Goal: Task Accomplishment & Management: Use online tool/utility

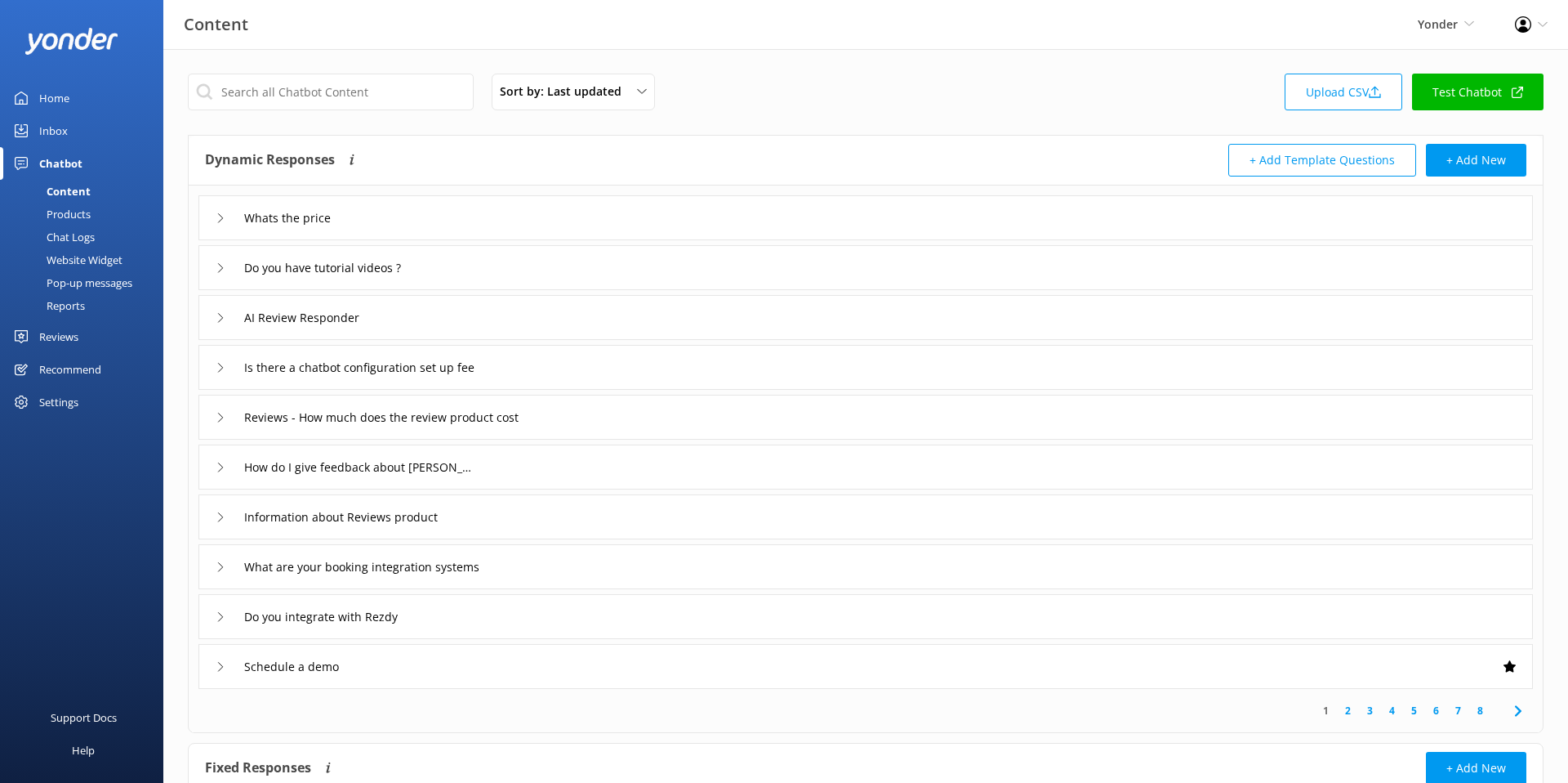
click at [87, 253] on div "Website Widget" at bounding box center [66, 259] width 112 height 23
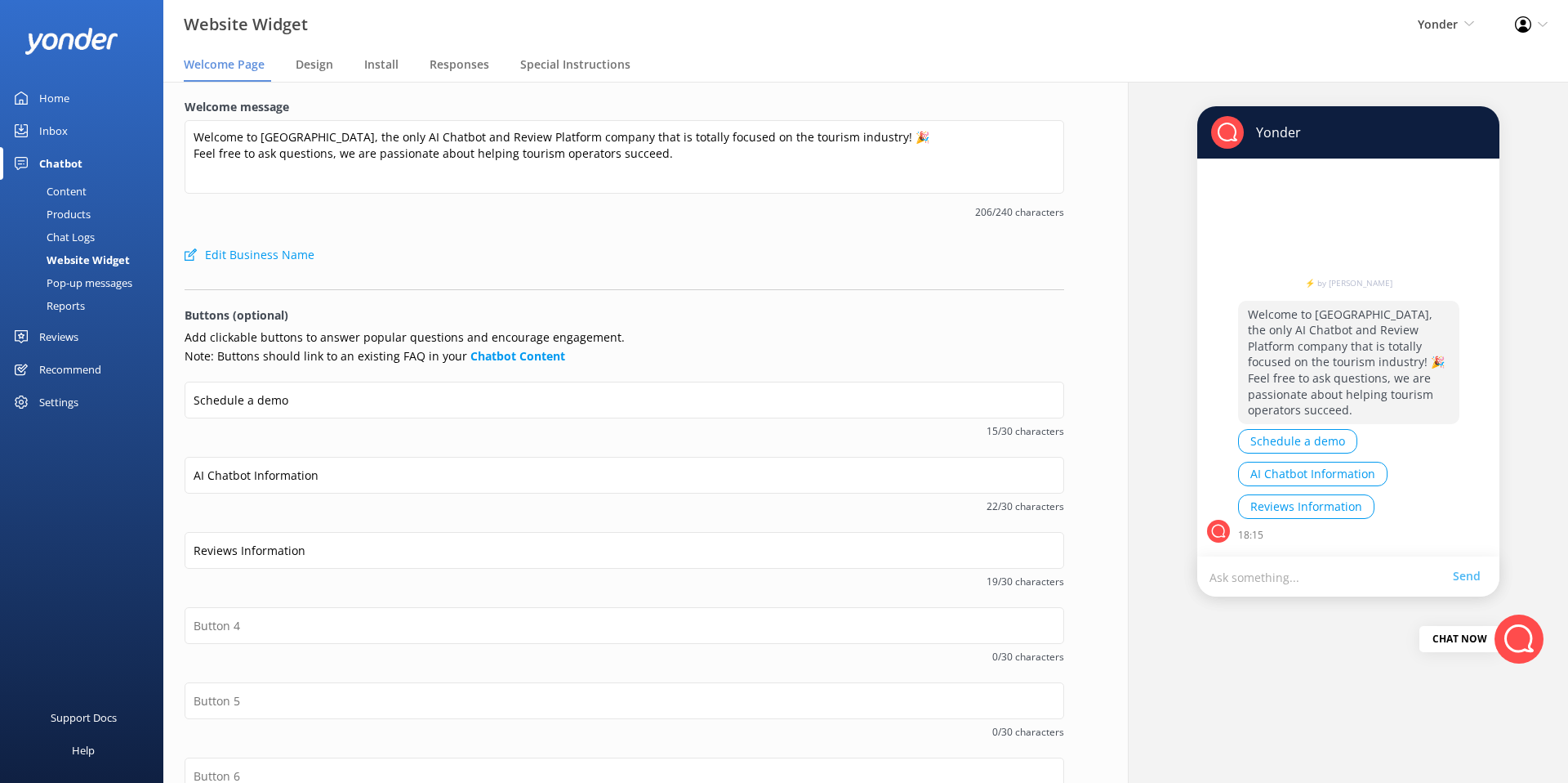
click at [429, 216] on span "206/240 characters" at bounding box center [624, 212] width 880 height 15
click at [320, 344] on p "Add clickable buttons to answer popular questions and encourage engagement. Not…" at bounding box center [624, 346] width 880 height 37
click at [303, 334] on p "Add clickable buttons to answer popular questions and encourage engagement. Not…" at bounding box center [624, 346] width 880 height 37
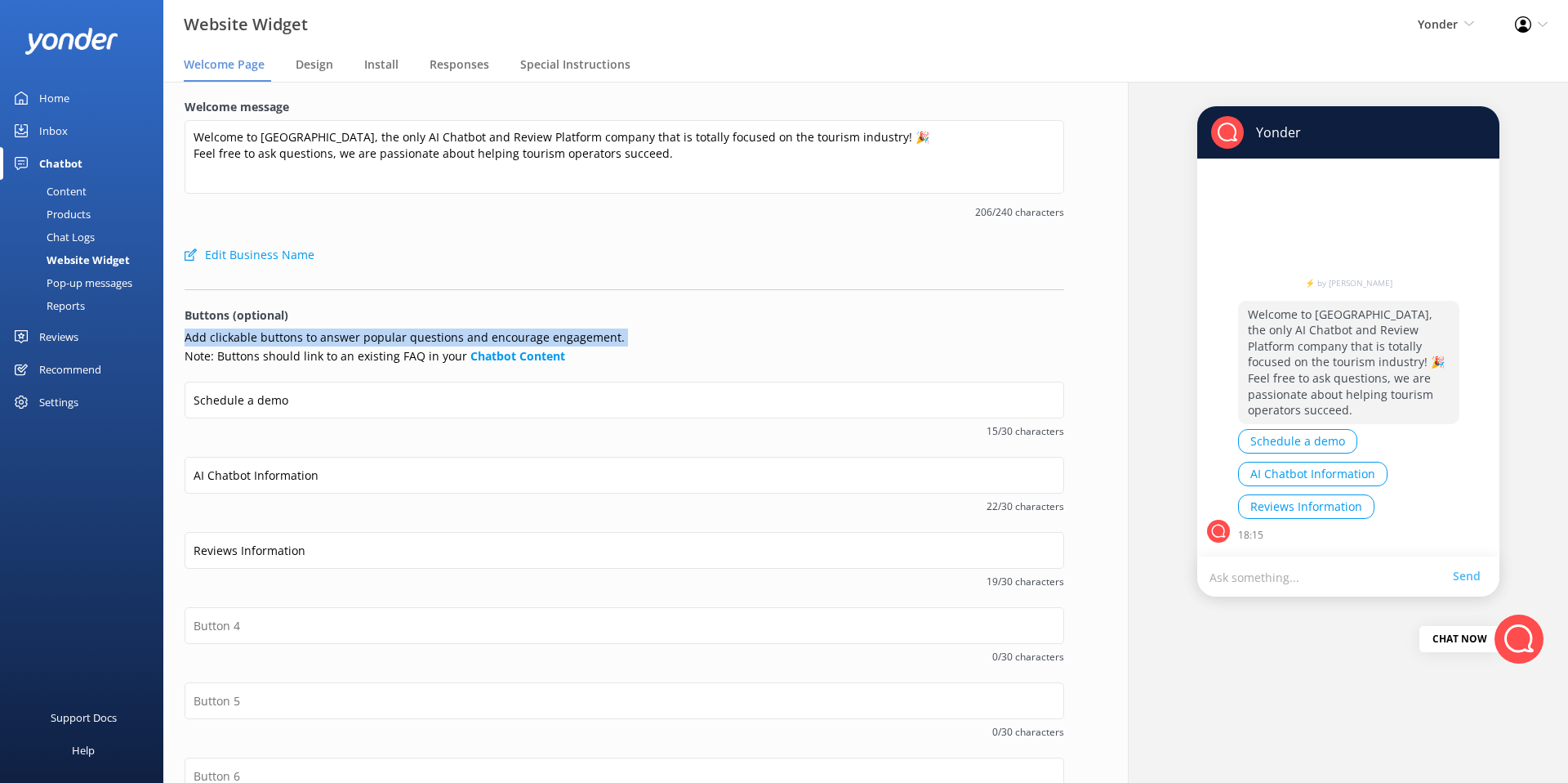
copy p "Add clickable buttons to answer popular questions and encourage engagement."
click at [626, 197] on div "Welcome to [GEOGRAPHIC_DATA], the only AI Chatbot and Review Platform company t…" at bounding box center [624, 160] width 880 height 80
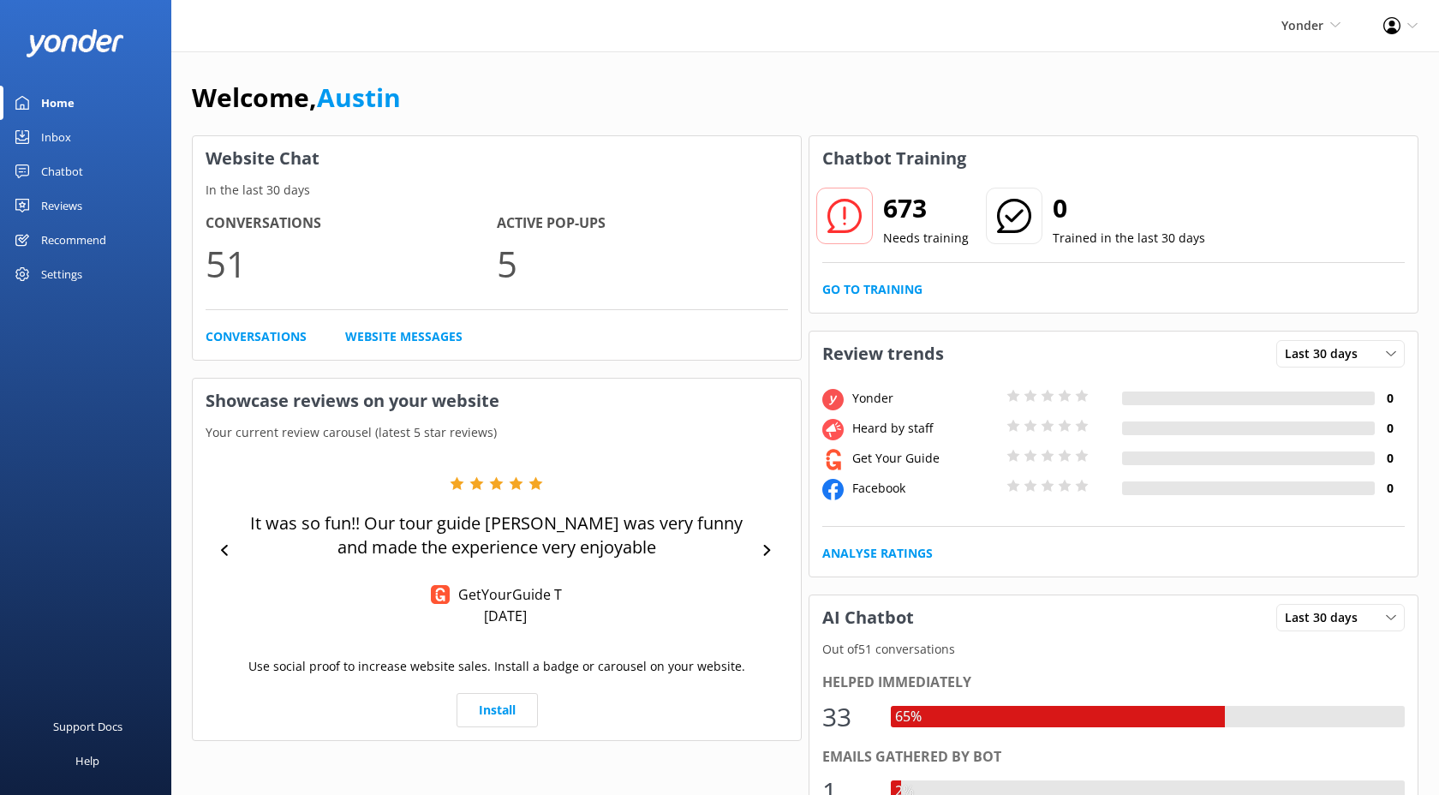
click at [109, 169] on link "Chatbot" at bounding box center [85, 171] width 171 height 34
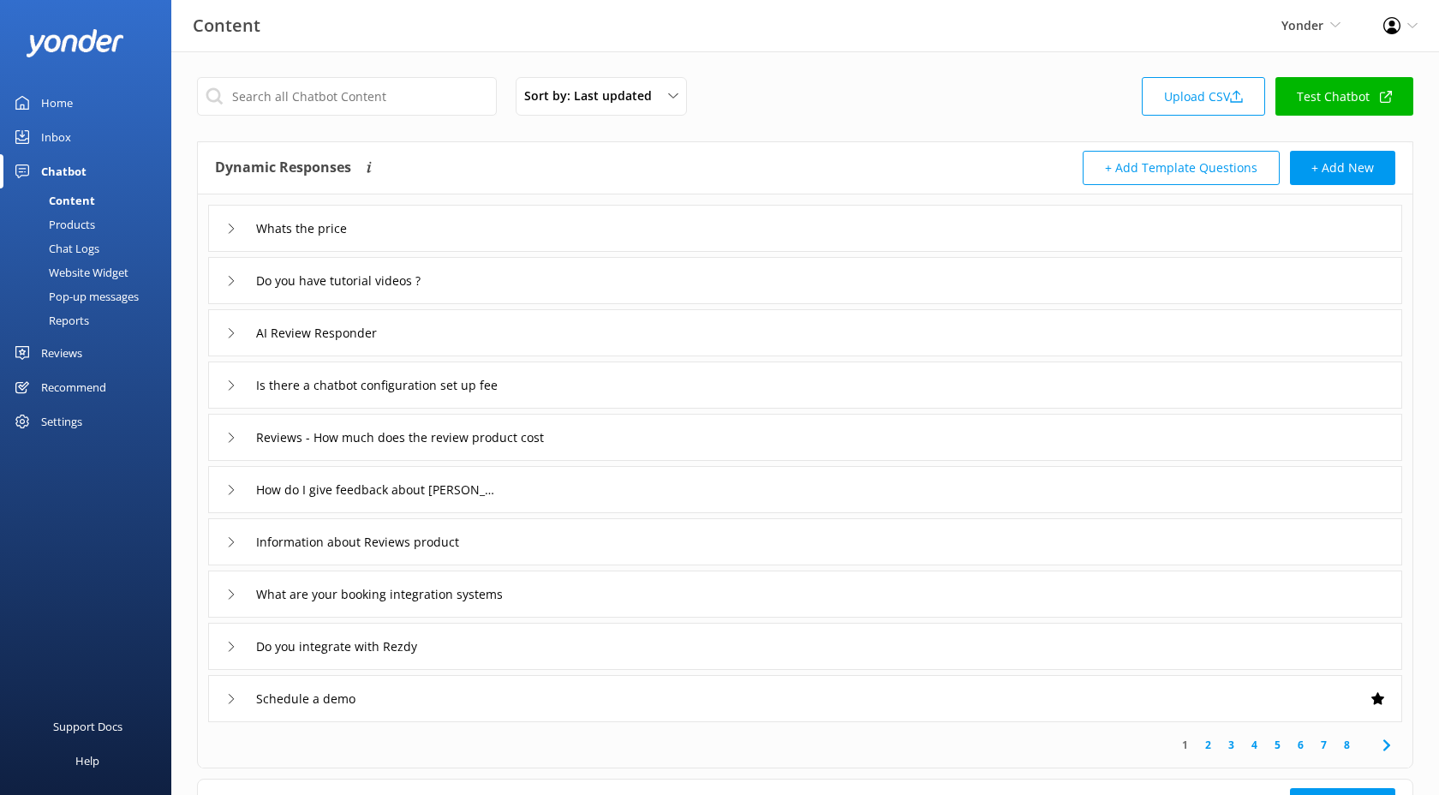
click at [93, 275] on div "Website Widget" at bounding box center [69, 272] width 118 height 24
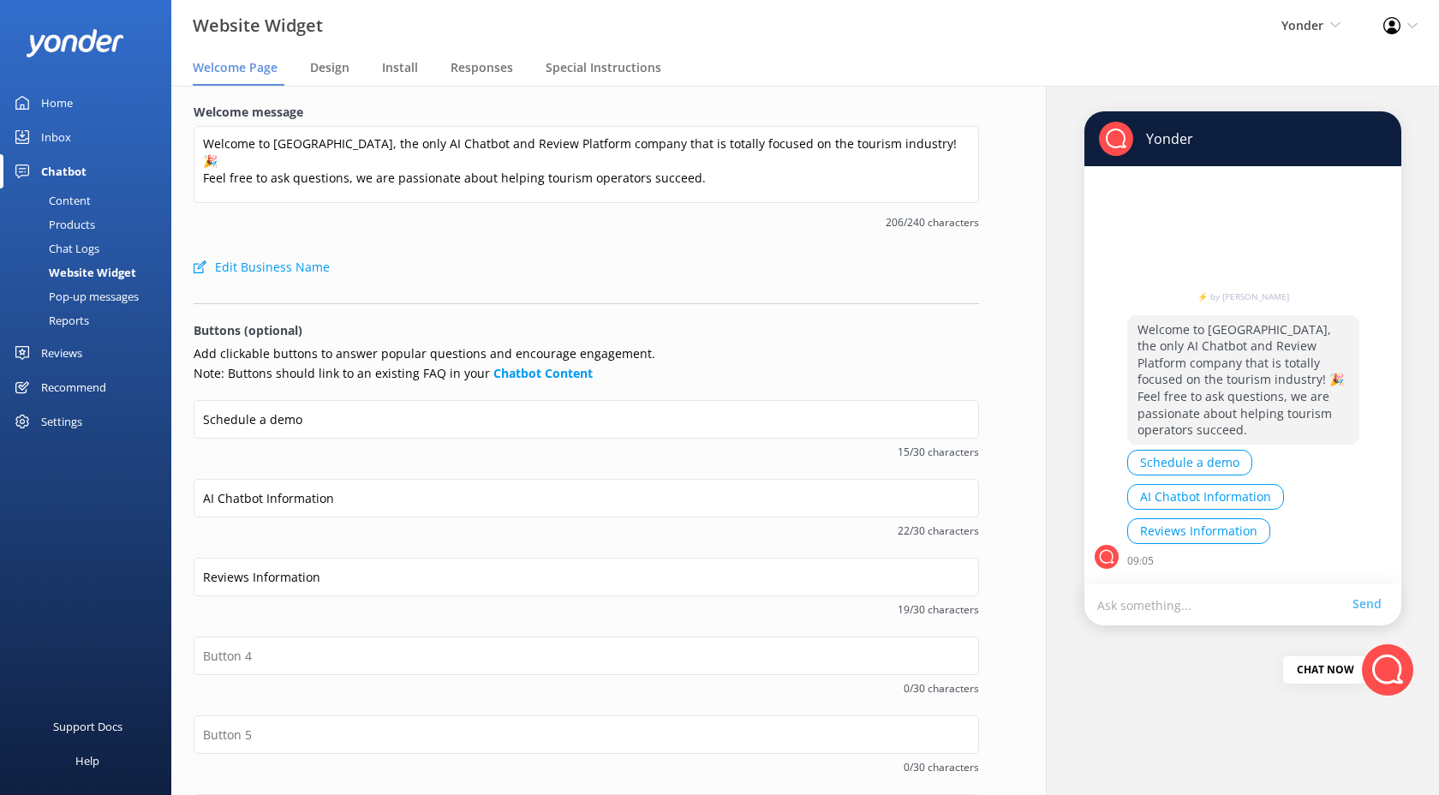
click at [88, 299] on div "Pop-up messages" at bounding box center [74, 296] width 129 height 24
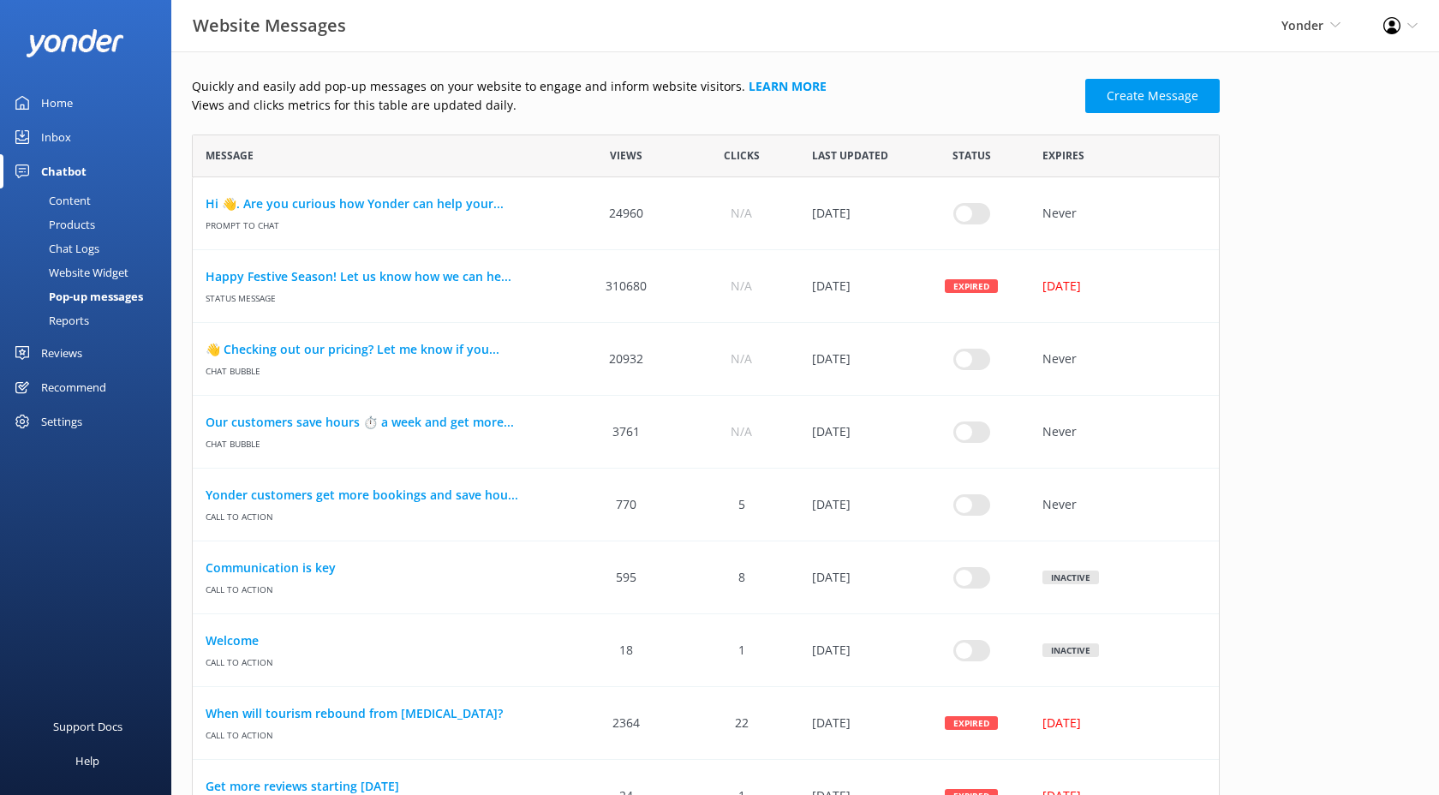
scroll to position [1, 1]
click at [588, 111] on p "Views and clicks metrics for this table are updated daily." at bounding box center [633, 105] width 883 height 19
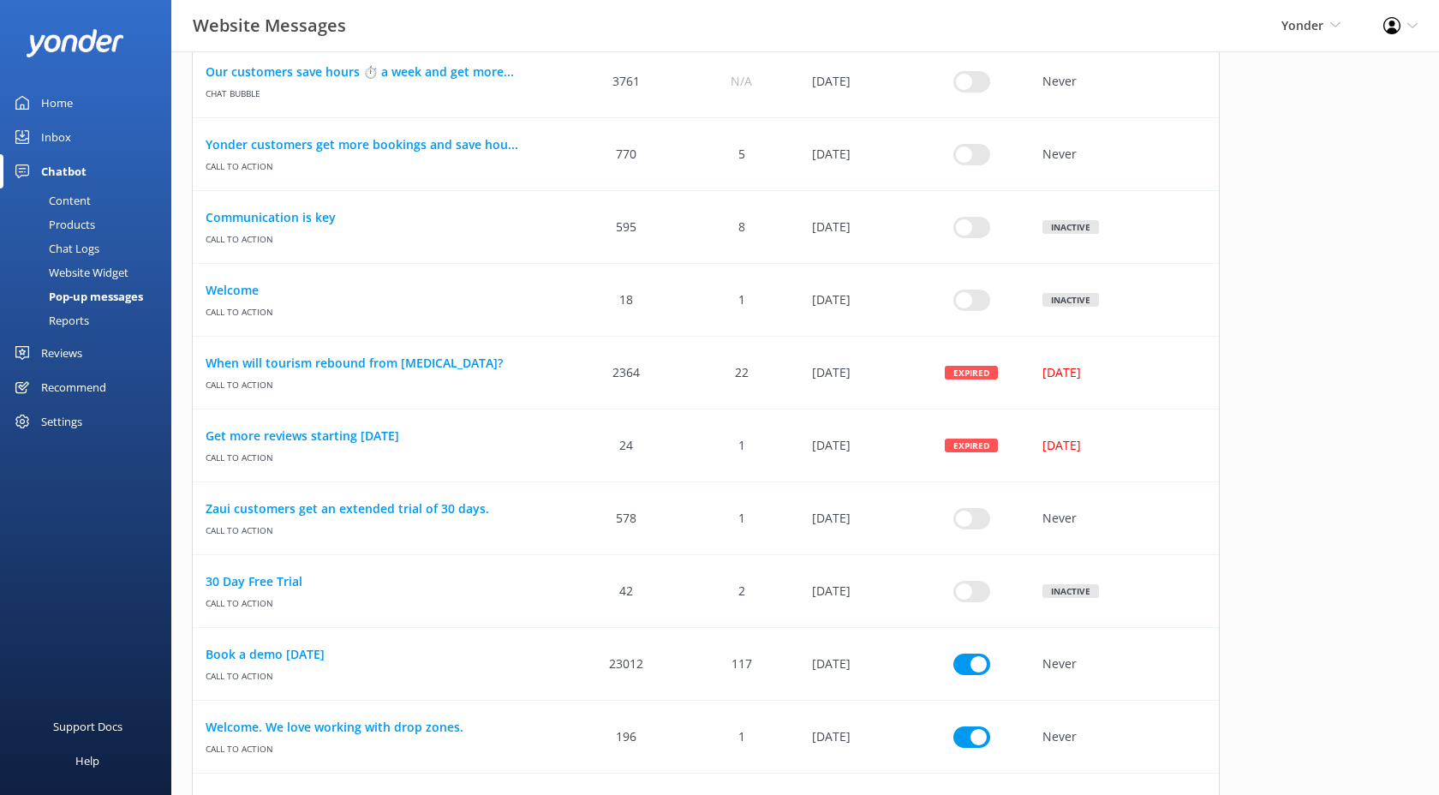
scroll to position [0, 0]
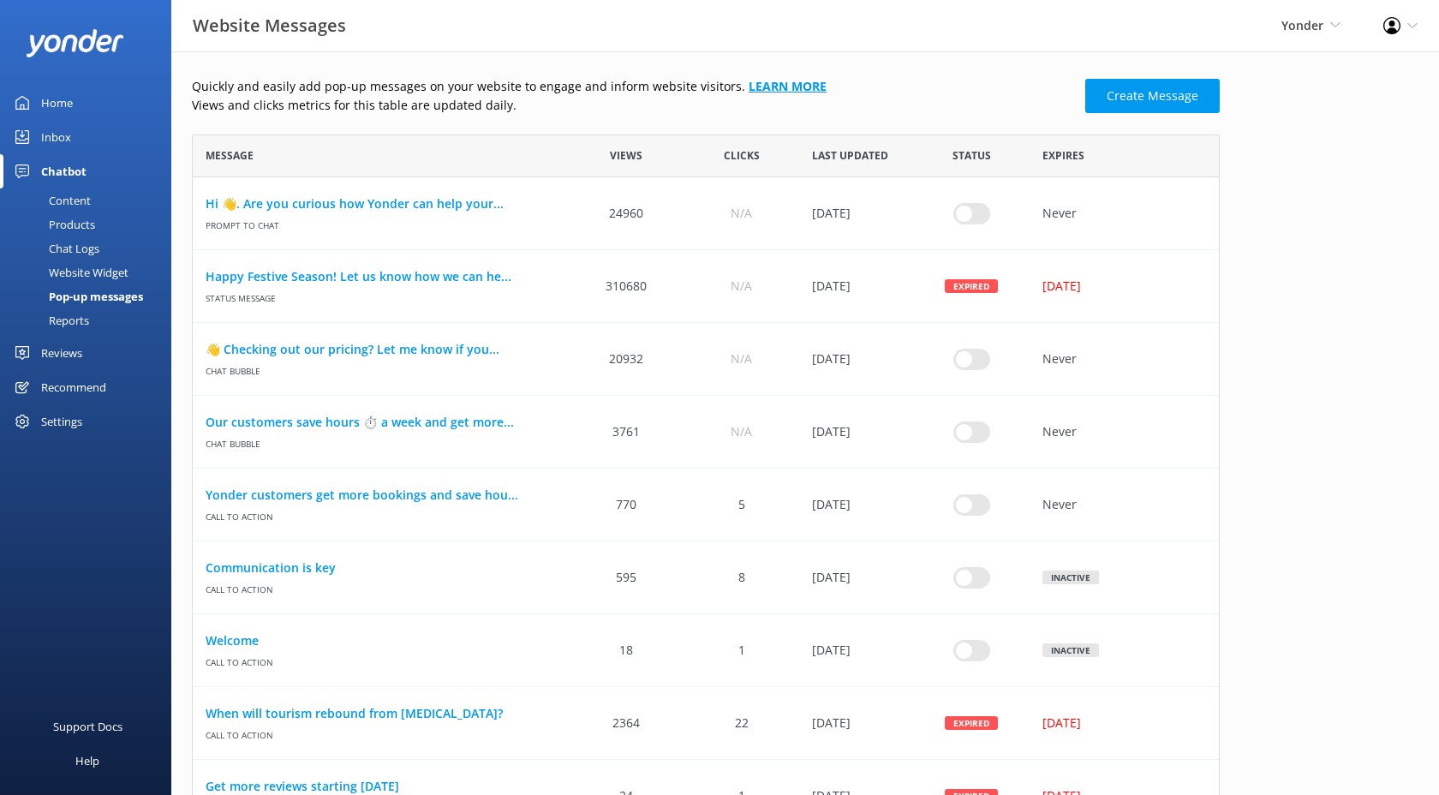
click at [756, 87] on link "Learn more" at bounding box center [788, 86] width 78 height 16
click at [86, 270] on div "Website Widget" at bounding box center [69, 272] width 118 height 24
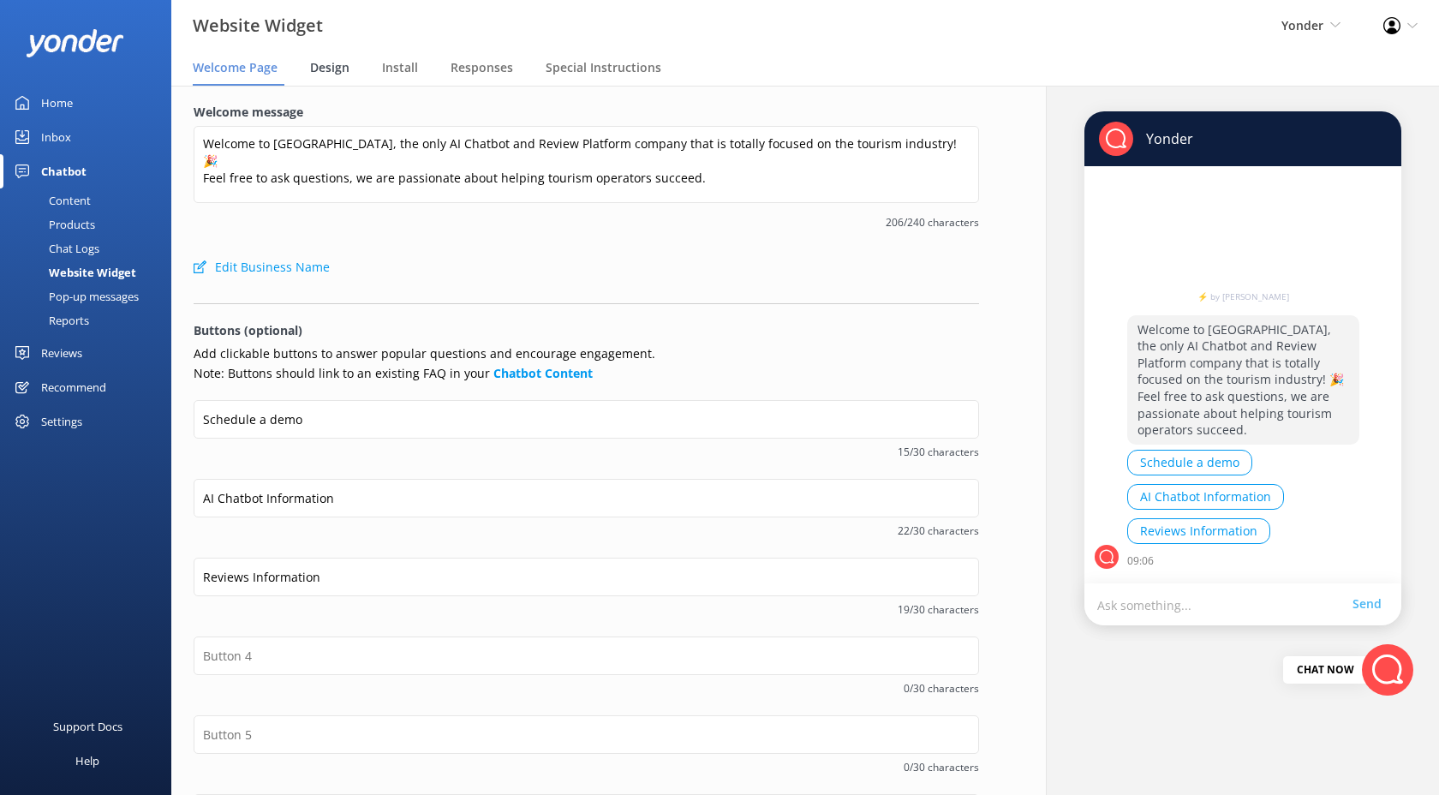
click at [339, 67] on span "Design" at bounding box center [329, 67] width 39 height 17
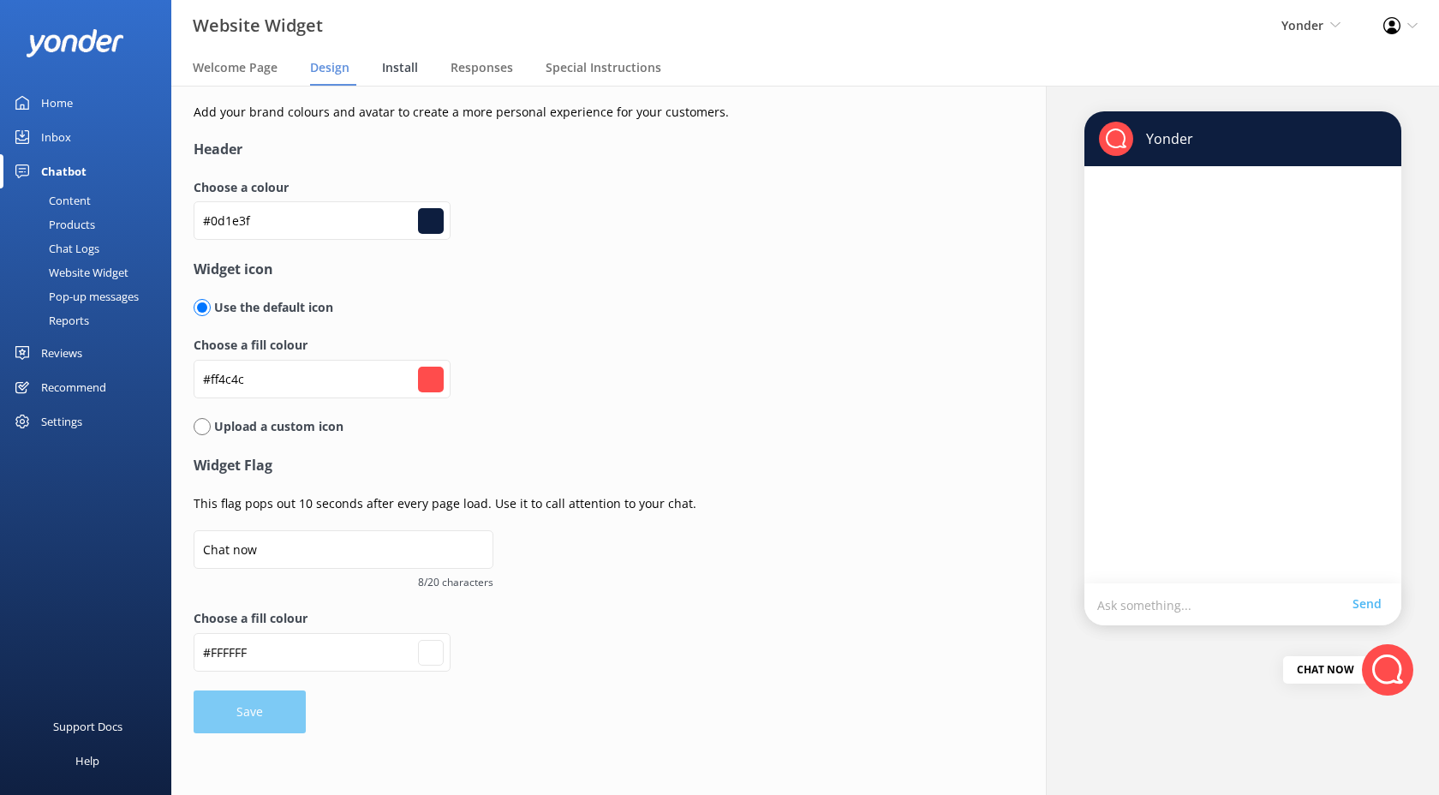
click at [409, 69] on span "Install" at bounding box center [400, 67] width 36 height 17
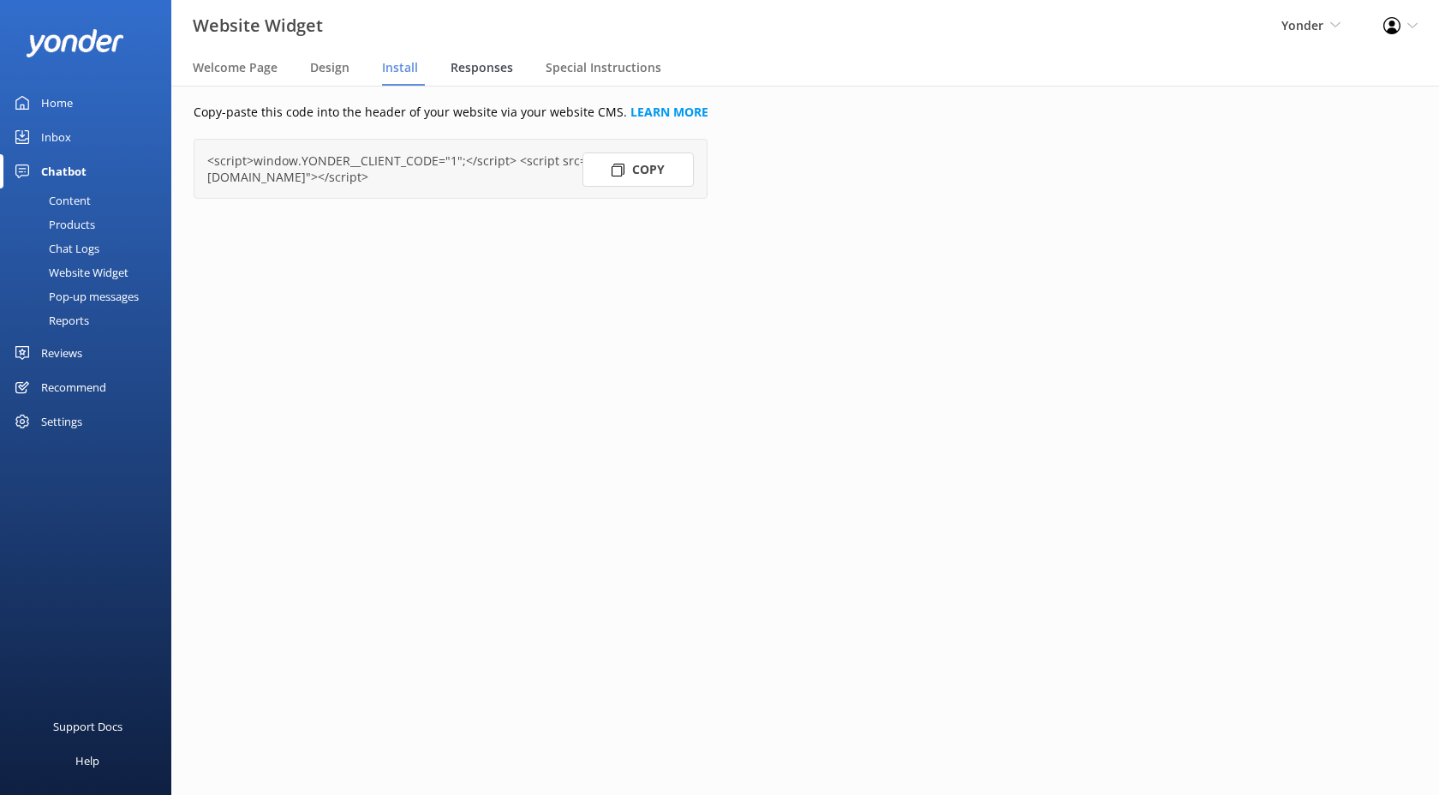
click at [469, 70] on span "Responses" at bounding box center [482, 67] width 63 height 17
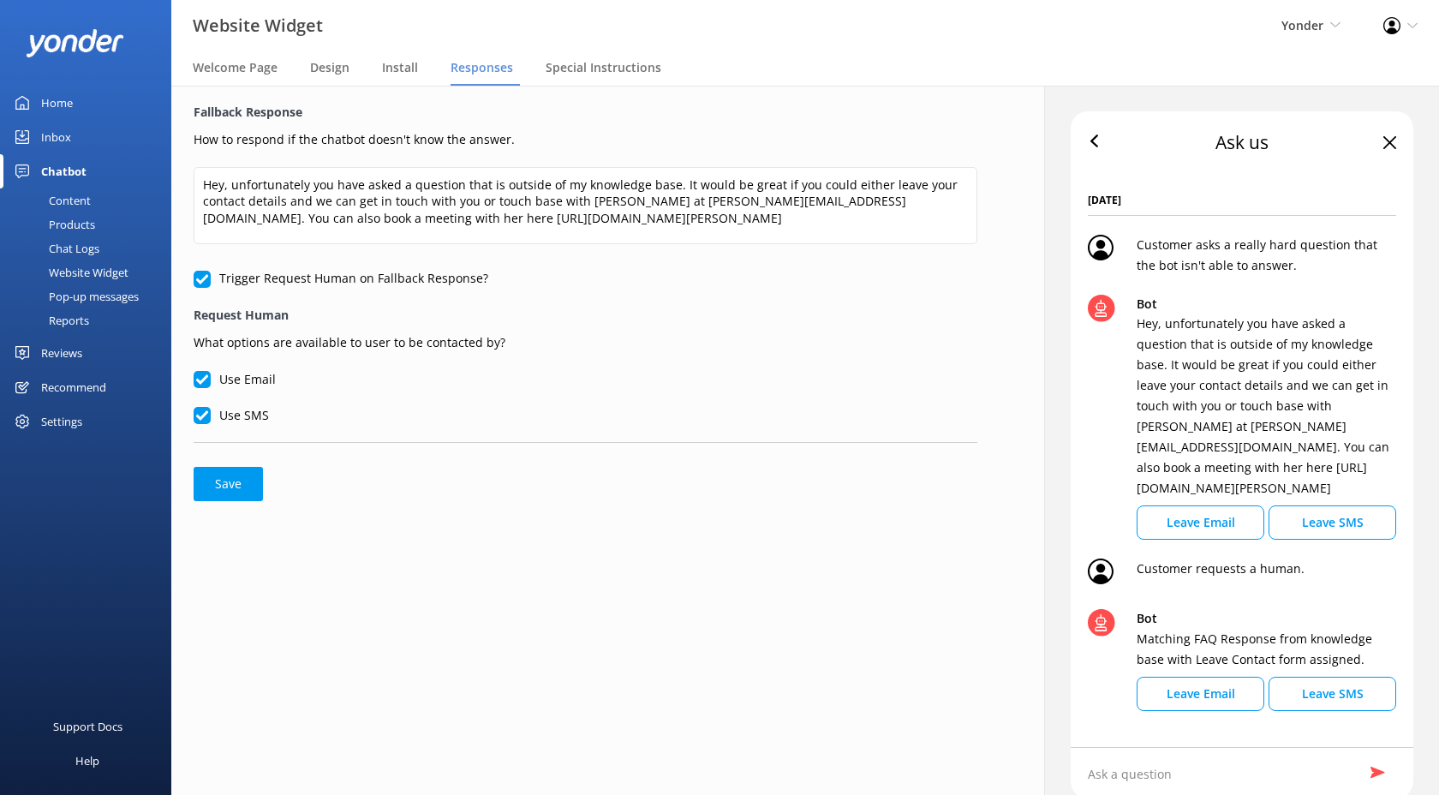
click at [421, 135] on p "How to respond if the chatbot doesn't know the answer." at bounding box center [586, 137] width 784 height 23
click at [387, 71] on span "Install" at bounding box center [400, 67] width 36 height 17
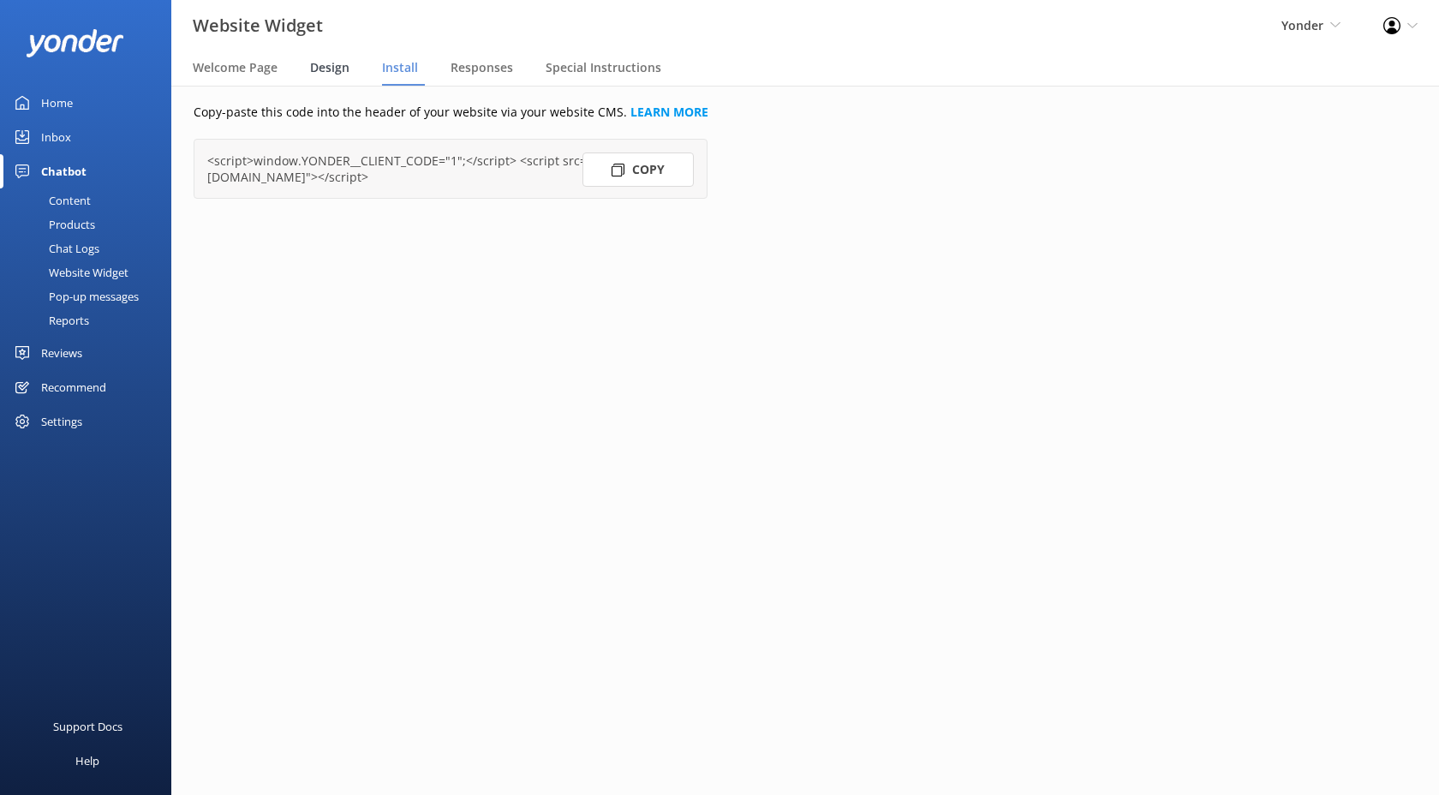
click at [344, 71] on span "Design" at bounding box center [329, 67] width 39 height 17
